Goal: Task Accomplishment & Management: Complete application form

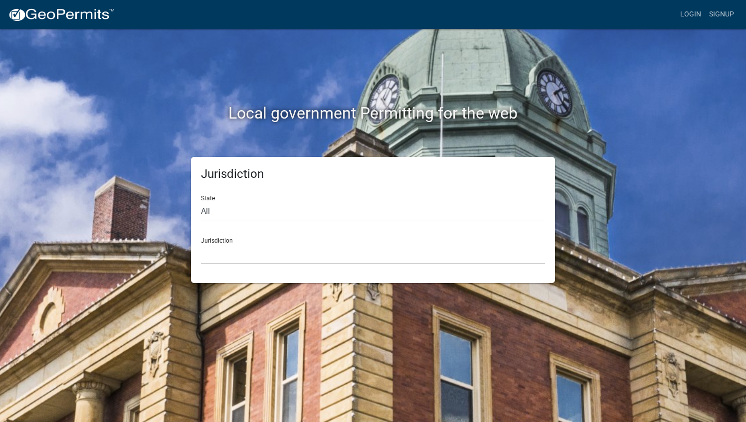
click at [361, 240] on div "Jurisdiction [GEOGRAPHIC_DATA], [US_STATE] [GEOGRAPHIC_DATA], [US_STATE][PERSON…" at bounding box center [373, 247] width 344 height 34
click at [353, 252] on select "[GEOGRAPHIC_DATA], [US_STATE] [GEOGRAPHIC_DATA], [US_STATE][PERSON_NAME][GEOGRA…" at bounding box center [373, 254] width 344 height 20
click at [189, 271] on div "Jurisdiction State All [US_STATE] [US_STATE] [US_STATE] [US_STATE] [US_STATE] […" at bounding box center [372, 220] width 379 height 126
click at [237, 202] on select "All [US_STATE] [US_STATE] [US_STATE] [US_STATE] [US_STATE] [US_STATE] [US_STATE…" at bounding box center [373, 211] width 344 height 20
select select "[US_STATE]"
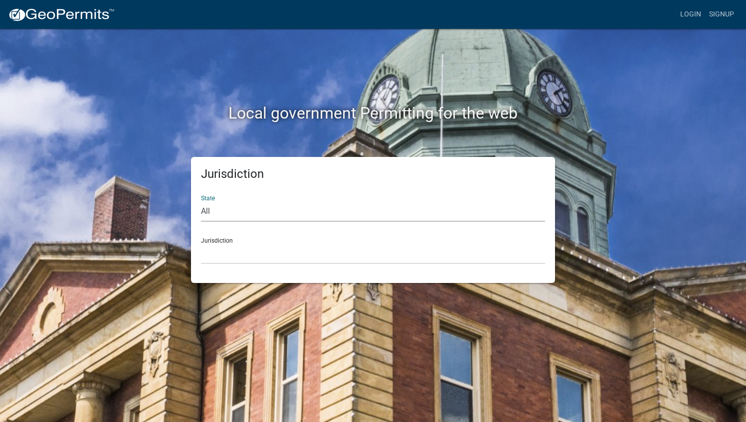
click at [201, 201] on select "All [US_STATE] [US_STATE] [US_STATE] [US_STATE] [US_STATE] [US_STATE] [US_STATE…" at bounding box center [373, 211] width 344 height 20
click at [264, 255] on select "[GEOGRAPHIC_DATA], [US_STATE] [GEOGRAPHIC_DATA], [US_STATE] [GEOGRAPHIC_DATA], …" at bounding box center [373, 254] width 344 height 20
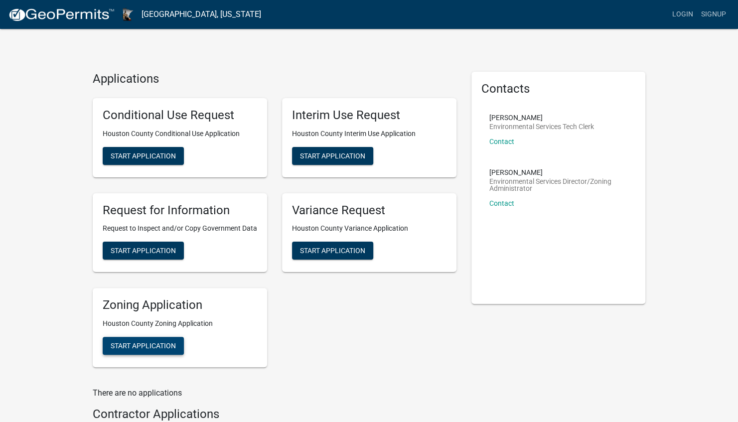
click at [149, 348] on span "Start Application" at bounding box center [143, 346] width 65 height 8
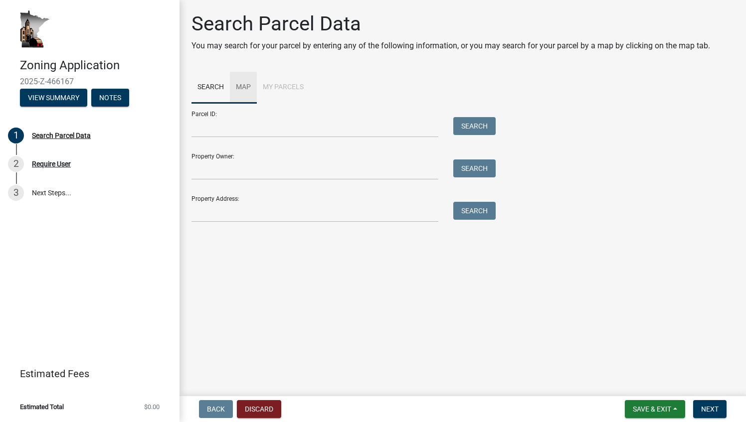
click at [248, 87] on link "Map" at bounding box center [243, 88] width 27 height 32
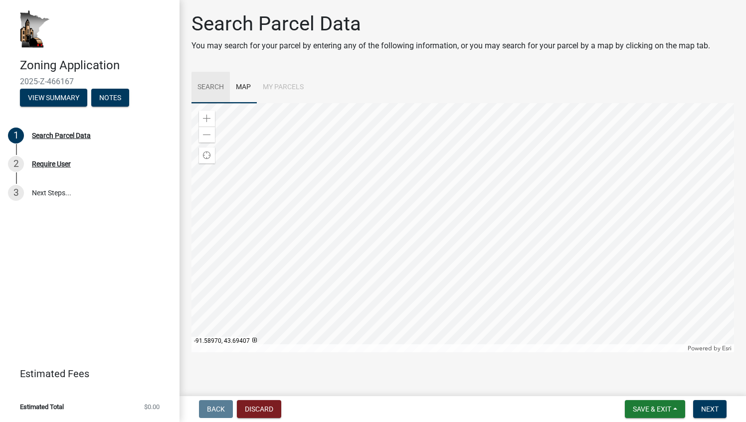
click at [208, 92] on link "Search" at bounding box center [210, 88] width 38 height 32
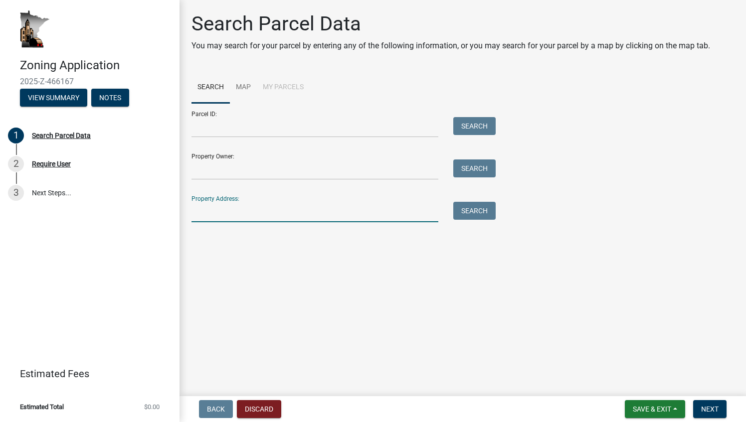
click at [237, 208] on input "Property Address:" at bounding box center [314, 212] width 247 height 20
type input "[STREET_ADDRESS]"
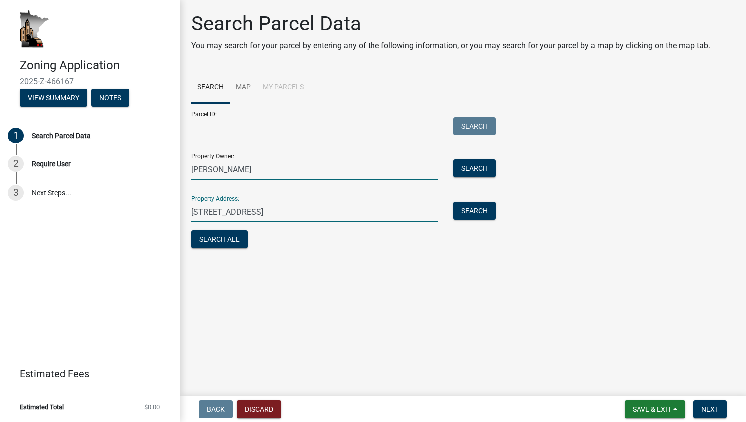
click at [274, 169] on input "[PERSON_NAME]" at bounding box center [314, 170] width 247 height 20
type input "N"
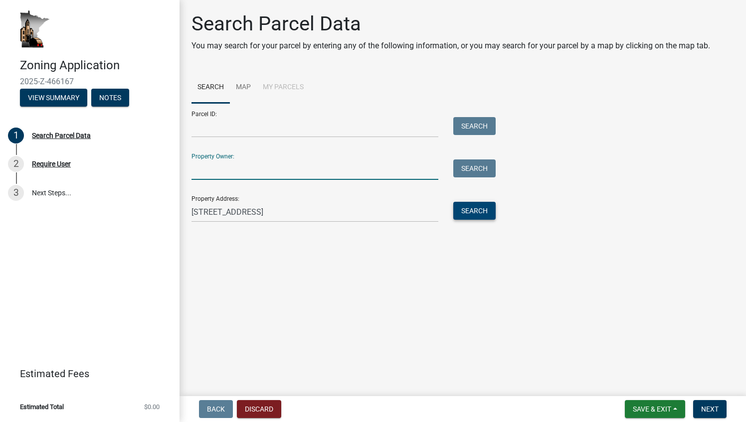
click at [471, 209] on button "Search" at bounding box center [474, 211] width 42 height 18
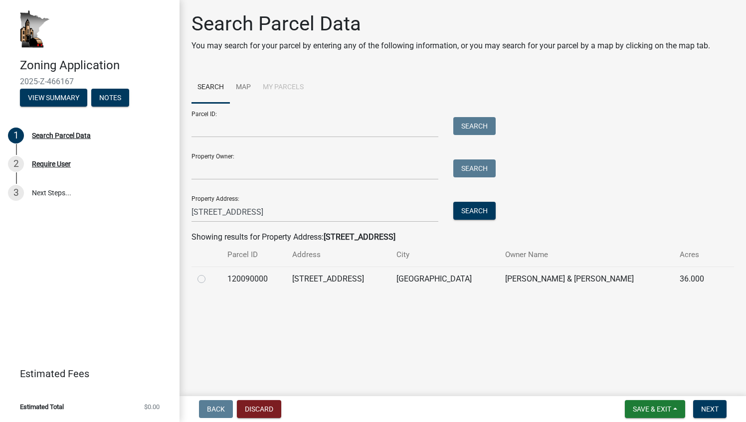
click at [209, 273] on label at bounding box center [209, 273] width 0 height 0
click at [209, 279] on input "radio" at bounding box center [212, 276] width 6 height 6
radio input "true"
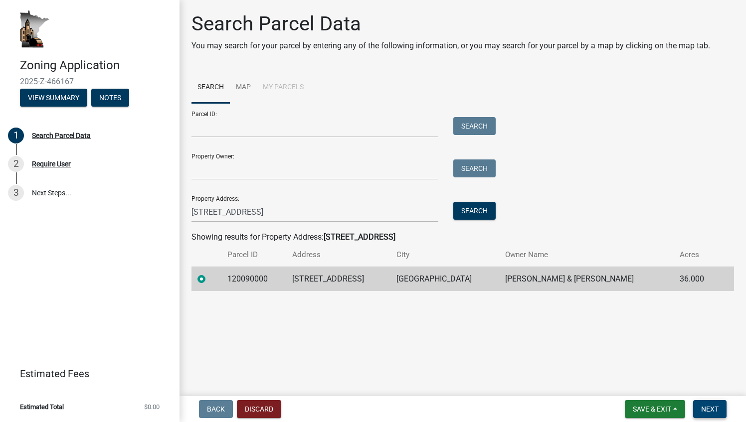
click at [707, 408] on span "Next" at bounding box center [709, 409] width 17 height 8
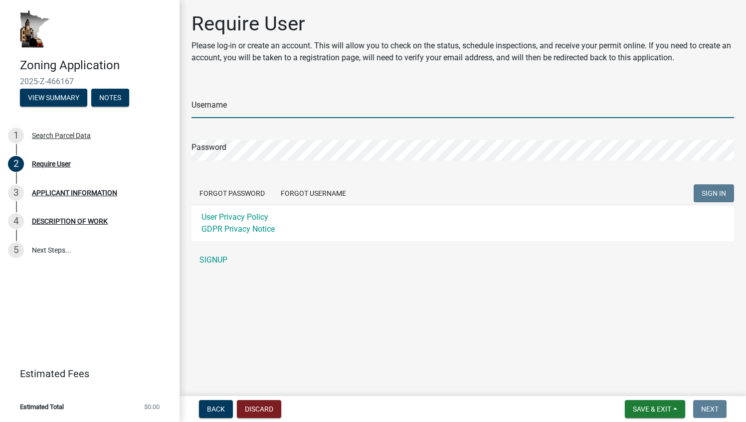
type input "[PERSON_NAME] Family Farms"
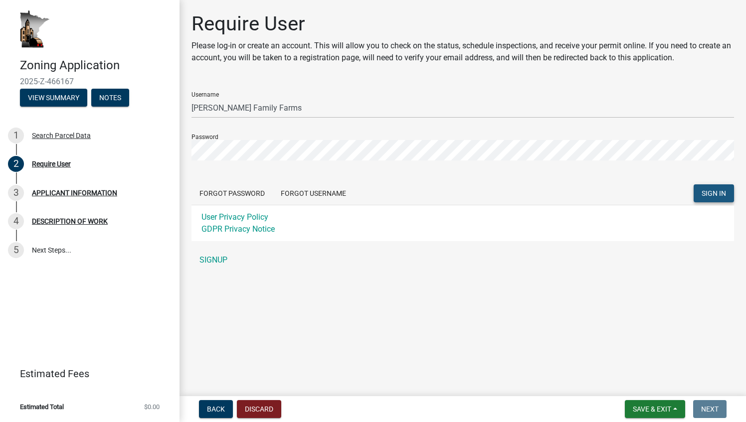
click at [707, 195] on span "SIGN IN" at bounding box center [713, 193] width 24 height 8
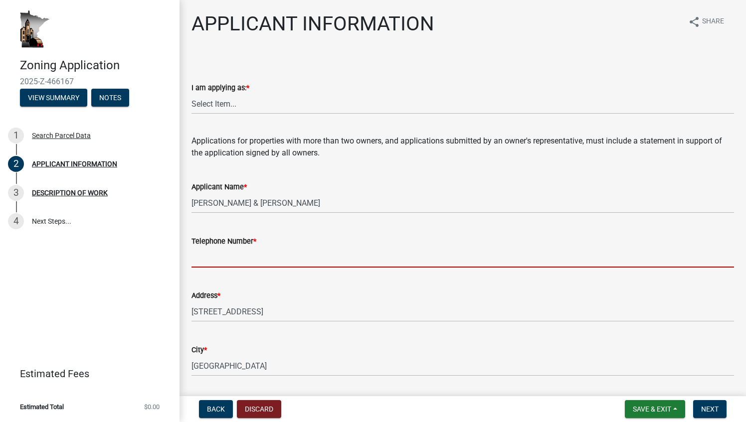
click at [511, 255] on input "Telephone Number *" at bounding box center [462, 257] width 542 height 20
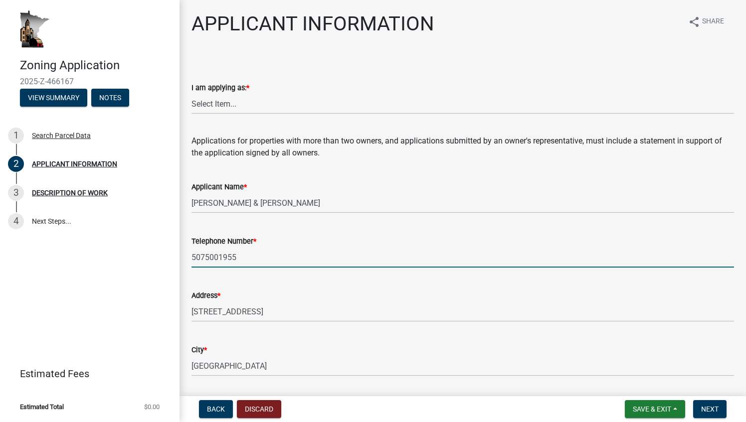
type input "5075001955"
click at [481, 282] on div "Address * [STREET_ADDRESS]" at bounding box center [462, 299] width 542 height 46
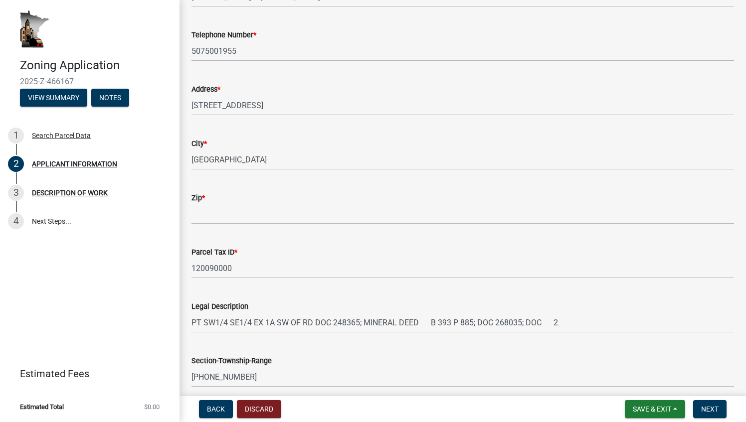
scroll to position [211, 0]
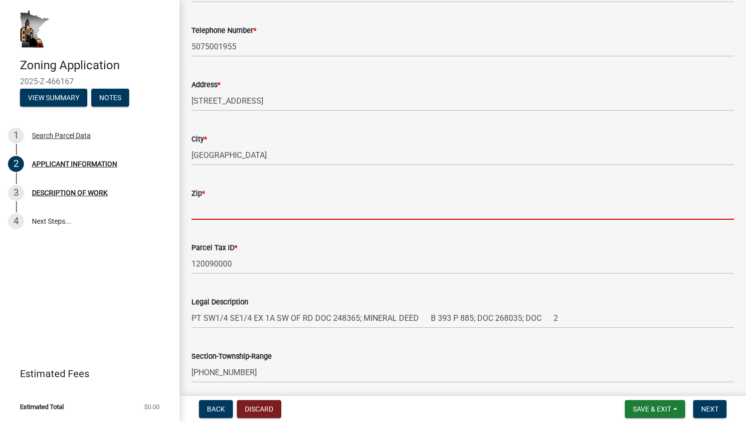
click at [303, 209] on input "Zip *" at bounding box center [462, 209] width 542 height 20
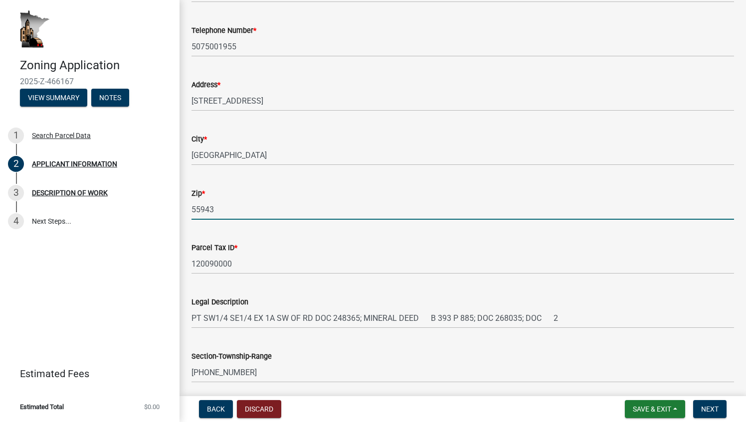
type input "55943"
click at [361, 185] on div "Zip * 55943" at bounding box center [462, 196] width 542 height 46
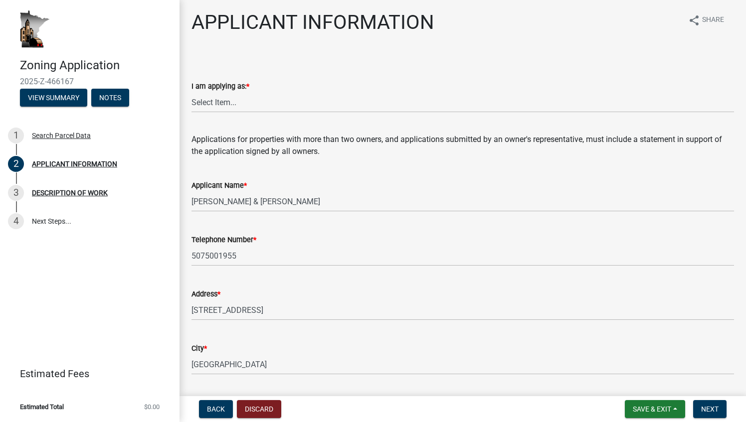
scroll to position [0, 0]
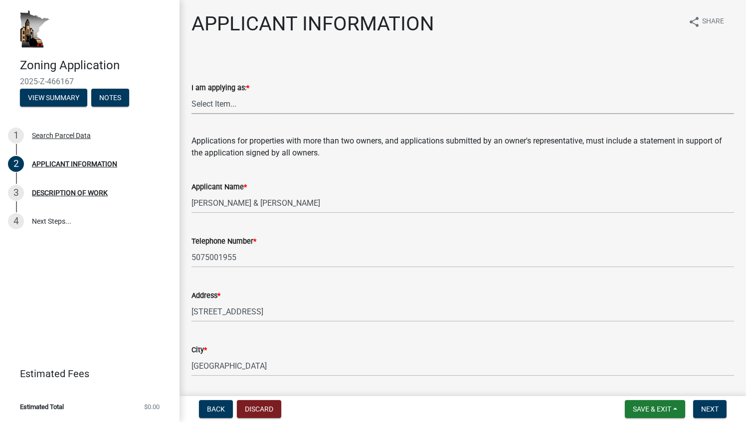
click at [287, 102] on select "Select Item... The sole owner of the property A co-owner of the property with o…" at bounding box center [462, 104] width 542 height 20
click at [191, 94] on select "Select Item... The sole owner of the property A co-owner of the property with o…" at bounding box center [462, 104] width 542 height 20
select select "884de254-84a4-4256-8abe-0e7e5fcf6e66"
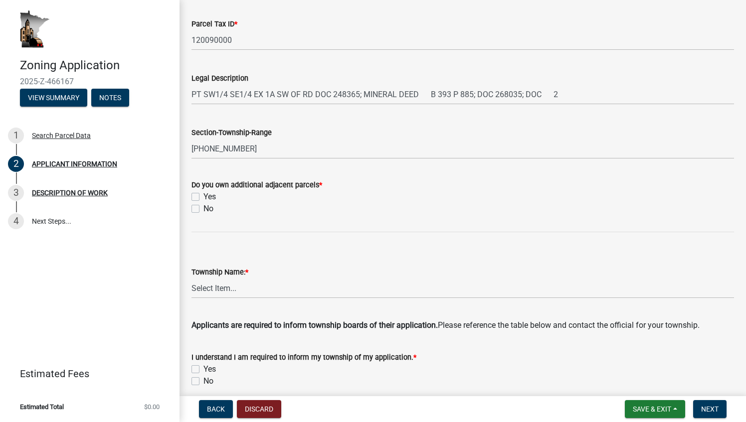
scroll to position [433, 0]
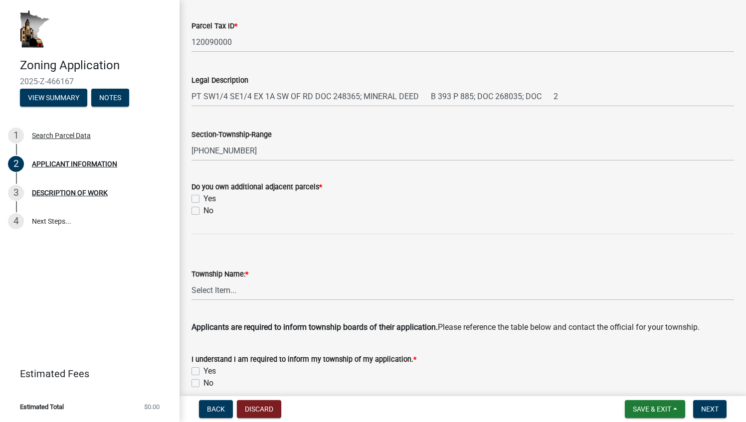
click at [203, 198] on label "Yes" at bounding box center [209, 199] width 12 height 12
click at [203, 198] on input "Yes" at bounding box center [206, 196] width 6 height 6
checkbox input "true"
click at [203, 211] on label "No" at bounding box center [208, 211] width 10 height 12
click at [203, 211] on input "No" at bounding box center [206, 208] width 6 height 6
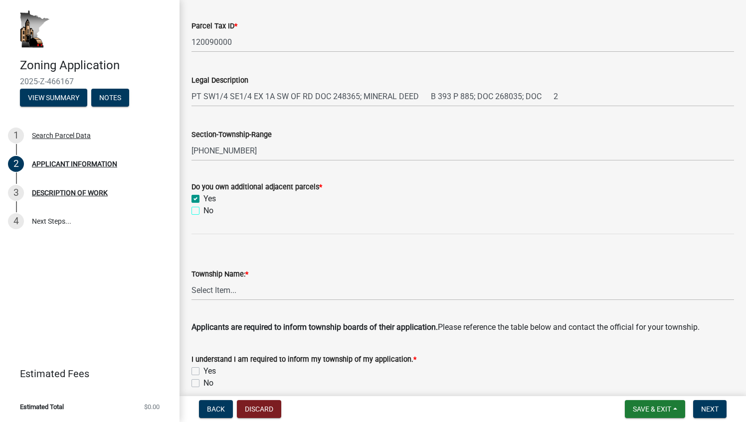
checkbox input "true"
click at [203, 199] on label "Yes" at bounding box center [209, 199] width 12 height 12
click at [203, 199] on input "Yes" at bounding box center [206, 196] width 6 height 6
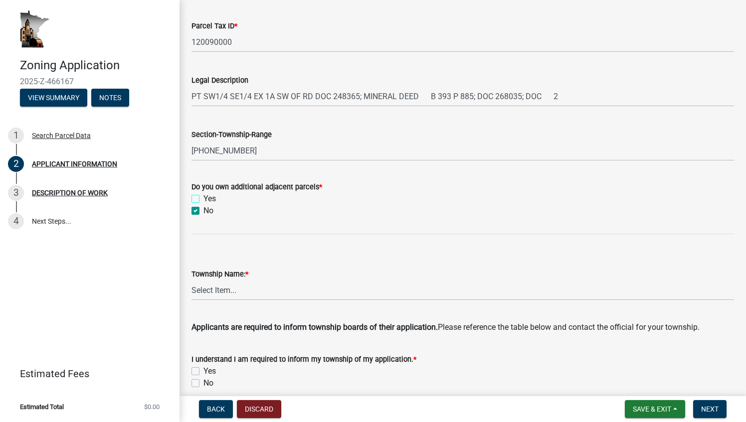
checkbox input "false"
checkbox input "true"
click at [252, 288] on select "Select Item... Black [GEOGRAPHIC_DATA] [GEOGRAPHIC_DATA] [GEOGRAPHIC_DATA] [GEO…" at bounding box center [462, 290] width 542 height 20
click at [191, 280] on select "Select Item... Black [GEOGRAPHIC_DATA] [GEOGRAPHIC_DATA] [GEOGRAPHIC_DATA] [GEO…" at bounding box center [462, 290] width 542 height 20
select select "ebdec0be-cc1c-4664-a771-1fdb3af8851d"
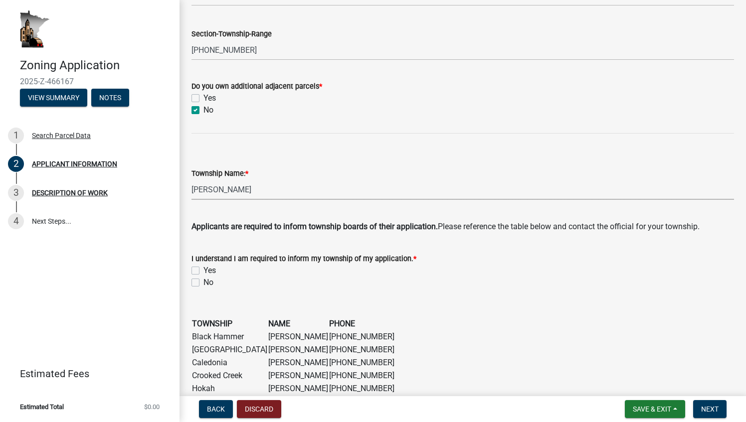
scroll to position [535, 0]
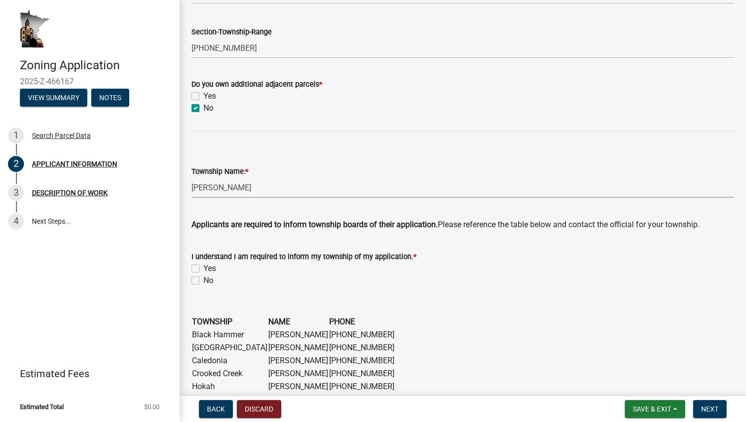
click at [203, 268] on label "Yes" at bounding box center [209, 269] width 12 height 12
click at [203, 268] on input "Yes" at bounding box center [206, 266] width 6 height 6
checkbox input "true"
checkbox input "false"
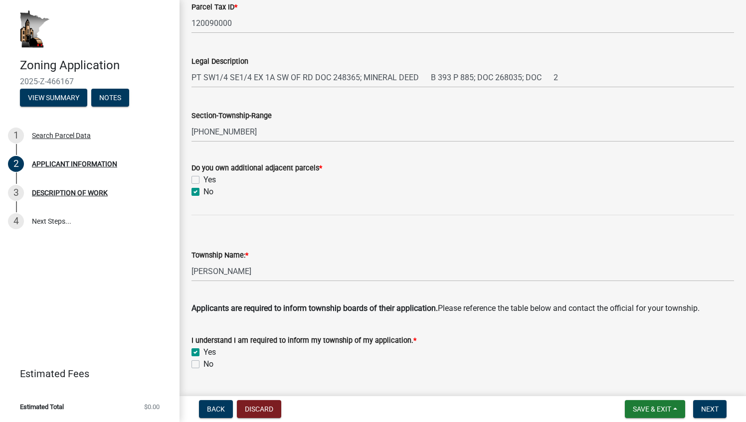
scroll to position [452, 0]
click at [319, 168] on span "*" at bounding box center [320, 168] width 3 height 8
click at [203, 180] on label "Yes" at bounding box center [209, 180] width 12 height 12
click at [203, 180] on input "Yes" at bounding box center [206, 177] width 6 height 6
checkbox input "true"
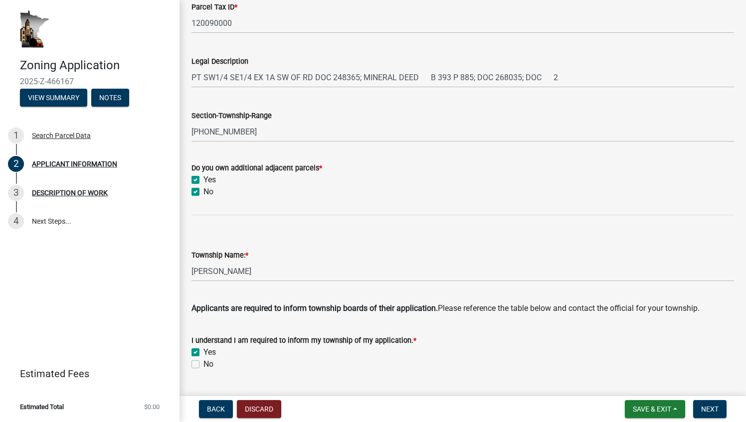
click at [203, 193] on label "No" at bounding box center [208, 192] width 10 height 12
click at [203, 192] on input "No" at bounding box center [206, 189] width 6 height 6
checkbox input "false"
checkbox input "true"
checkbox input "false"
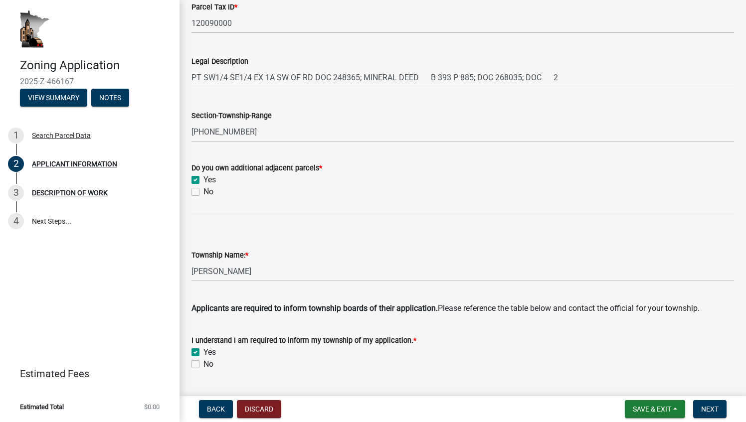
drag, startPoint x: 318, startPoint y: 169, endPoint x: 189, endPoint y: 166, distance: 128.7
click at [189, 166] on div "Do you own additional adjacent parcels * Yes No" at bounding box center [462, 174] width 557 height 48
copy label "Do you own additional adjacent parcels"
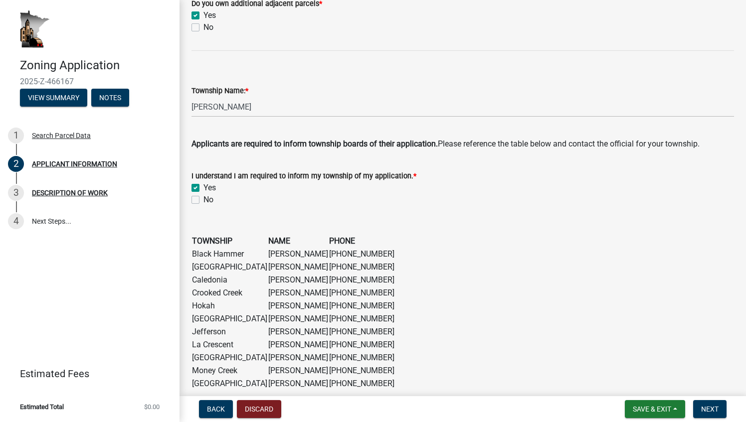
scroll to position [621, 0]
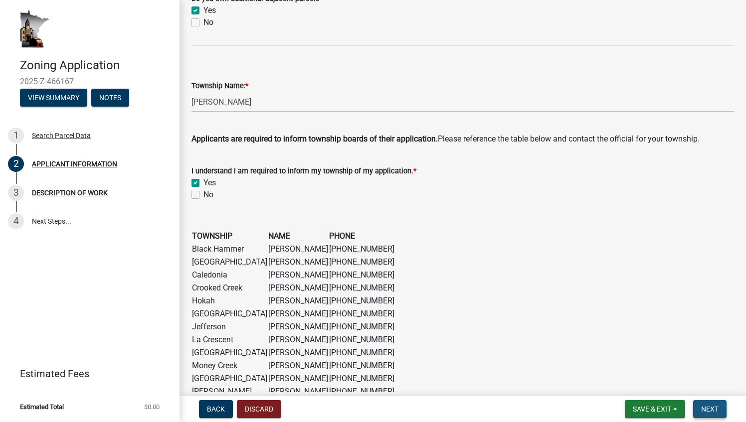
click at [711, 409] on span "Next" at bounding box center [709, 409] width 17 height 8
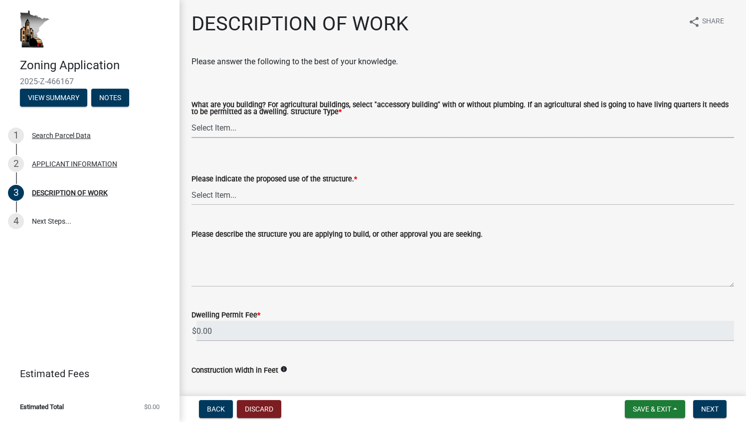
click at [264, 129] on select "Select Item... Single Family Dwelling or "[PERSON_NAME]" Bedroom addition Non-b…" at bounding box center [462, 128] width 542 height 20
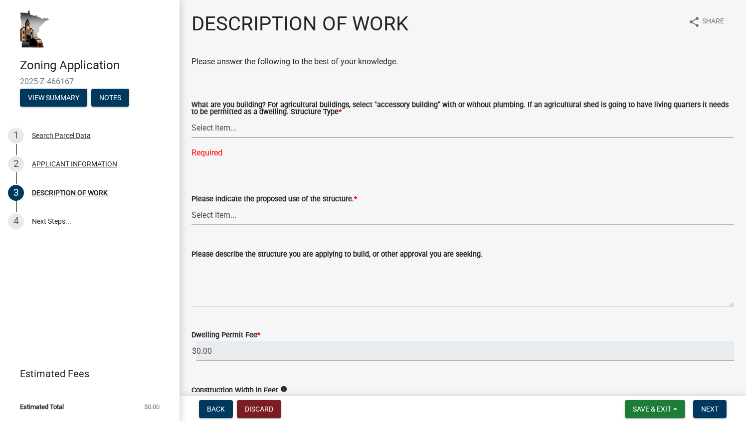
click at [290, 126] on select "Select Item... Single Family Dwelling or "[PERSON_NAME]" Bedroom addition Non-b…" at bounding box center [462, 128] width 542 height 20
click at [191, 118] on select "Select Item... Single Family Dwelling or "[PERSON_NAME]" Bedroom addition Non-b…" at bounding box center [462, 128] width 542 height 20
select select "39f6a2ab-0467-4f26-9b22-6b4c409785cf"
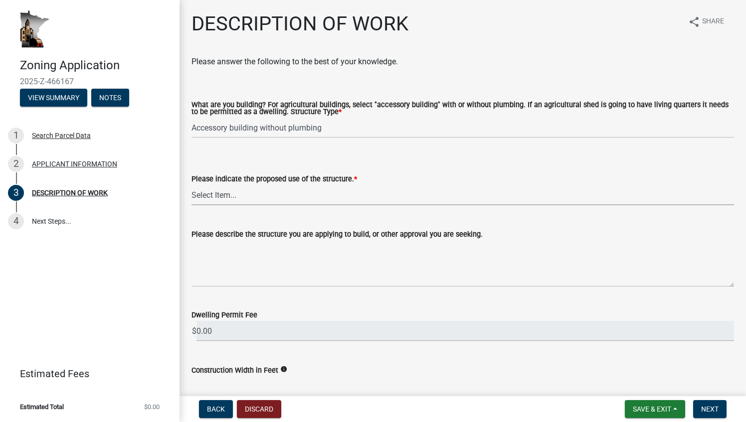
click at [249, 194] on select "Select Item... Year-Round Residential Seasonal Residential Agricultural Recreat…" at bounding box center [462, 195] width 542 height 20
click at [191, 185] on select "Select Item... Year-Round Residential Seasonal Residential Agricultural Recreat…" at bounding box center [462, 195] width 542 height 20
select select "8a50126a-ac8f-44d1-8890-2a914b053a60"
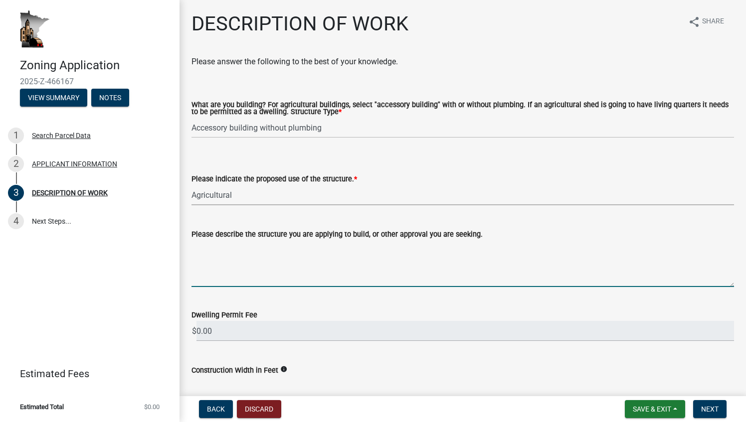
click at [242, 275] on textarea "Please describe the structure you are applying to build, or other approval you …" at bounding box center [462, 263] width 542 height 47
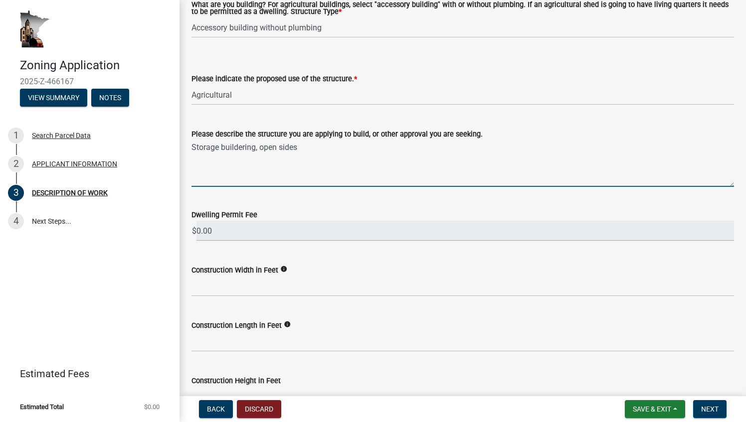
scroll to position [101, 0]
type textarea "Storage buildering, open sides"
click at [329, 260] on div "Construction Width in Feet info" at bounding box center [462, 273] width 542 height 46
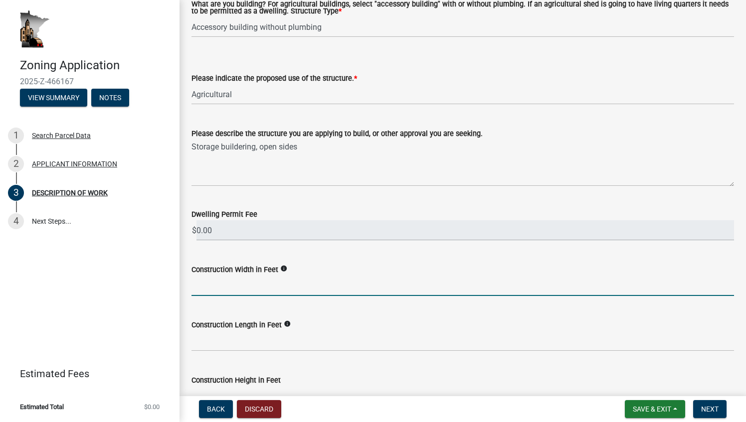
click at [258, 287] on input "text" at bounding box center [462, 286] width 542 height 20
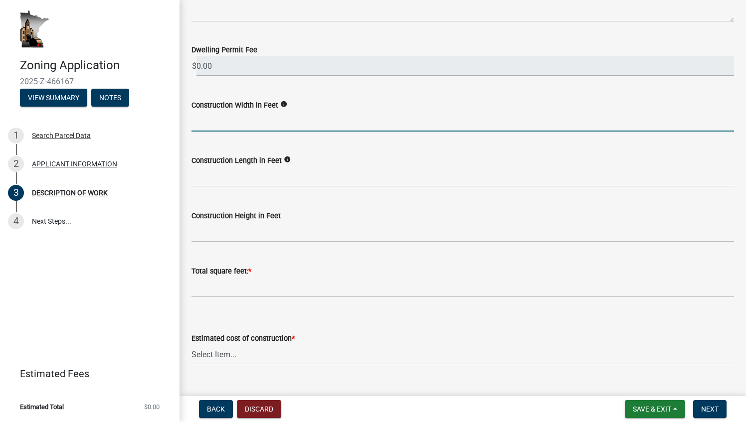
scroll to position [269, 0]
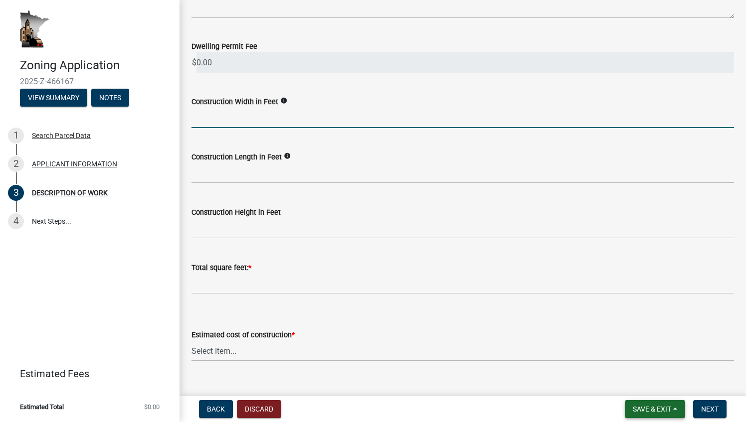
click at [635, 407] on span "Save & Exit" at bounding box center [652, 409] width 38 height 8
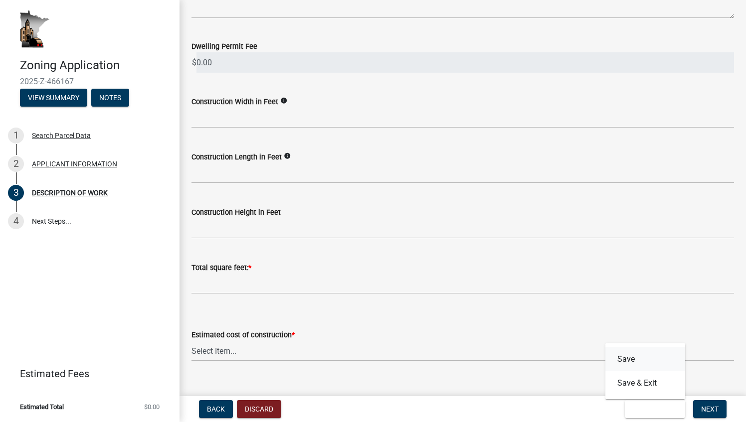
click at [635, 359] on button "Save" at bounding box center [645, 359] width 80 height 24
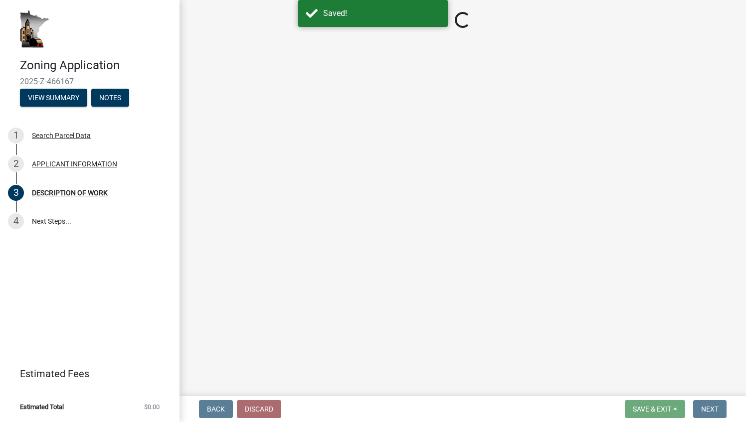
select select "39f6a2ab-0467-4f26-9b22-6b4c409785cf"
select select "8a50126a-ac8f-44d1-8890-2a914b053a60"
